Goal: Information Seeking & Learning: Learn about a topic

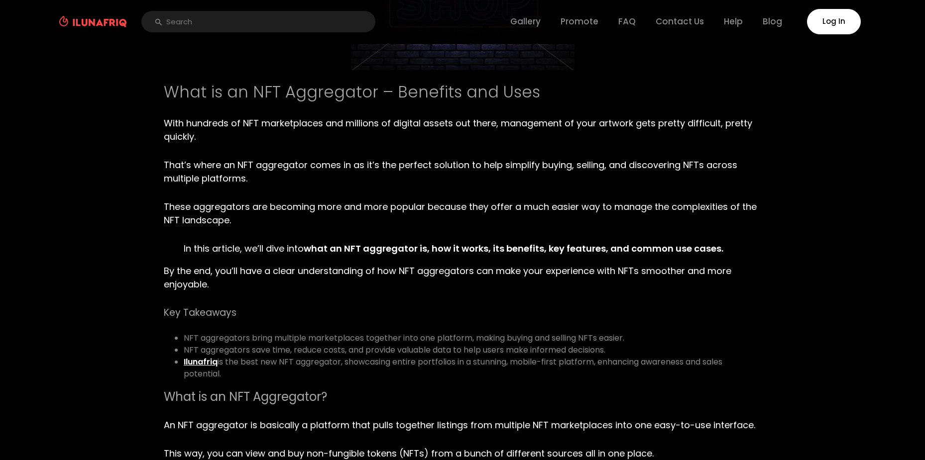
scroll to position [199, 0]
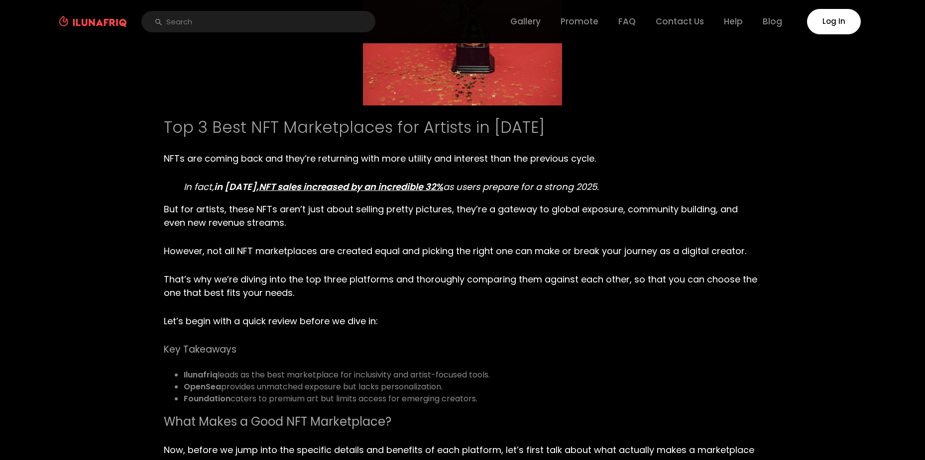
scroll to position [199, 0]
